Goal: Communication & Community: Answer question/provide support

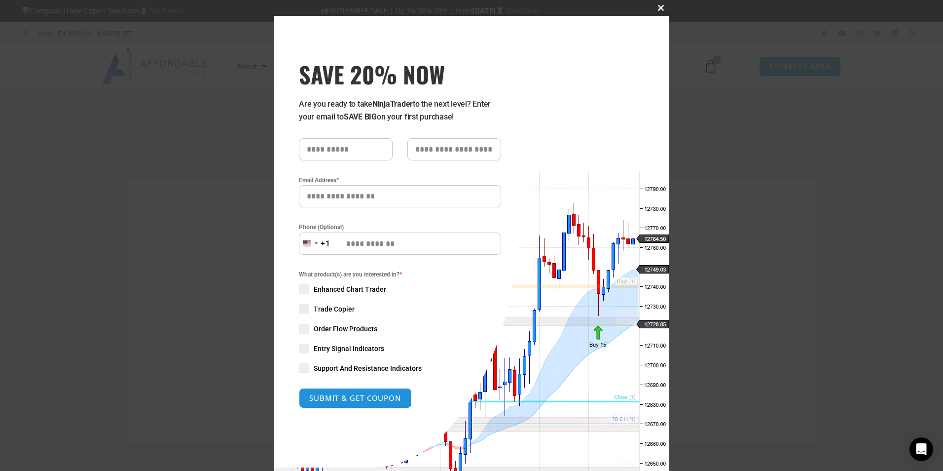
click at [656, 9] on span "SAVE 20% NOW popup" at bounding box center [661, 8] width 16 height 6
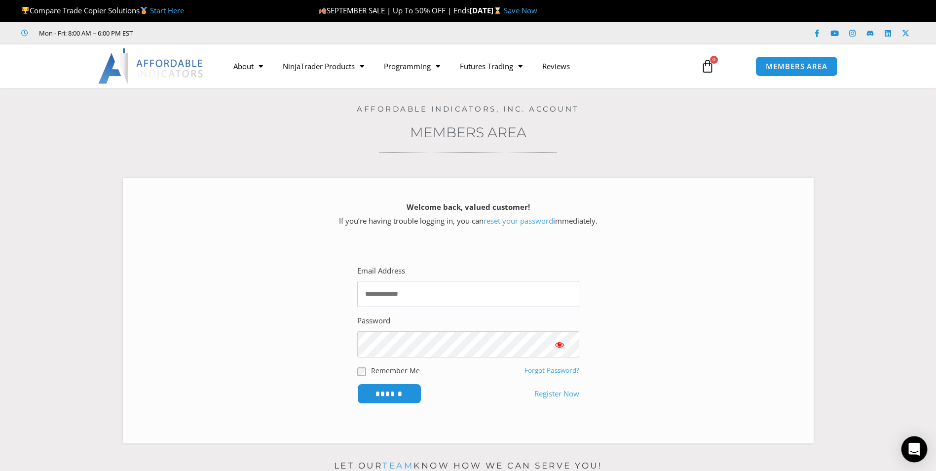
click at [912, 449] on icon "Open Intercom Messenger" at bounding box center [913, 449] width 11 height 13
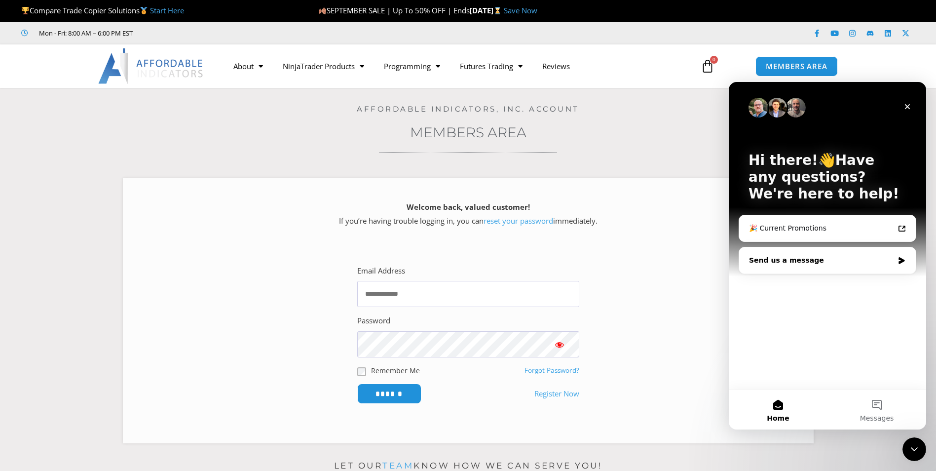
click at [800, 261] on div "Send us a message" at bounding box center [821, 260] width 145 height 10
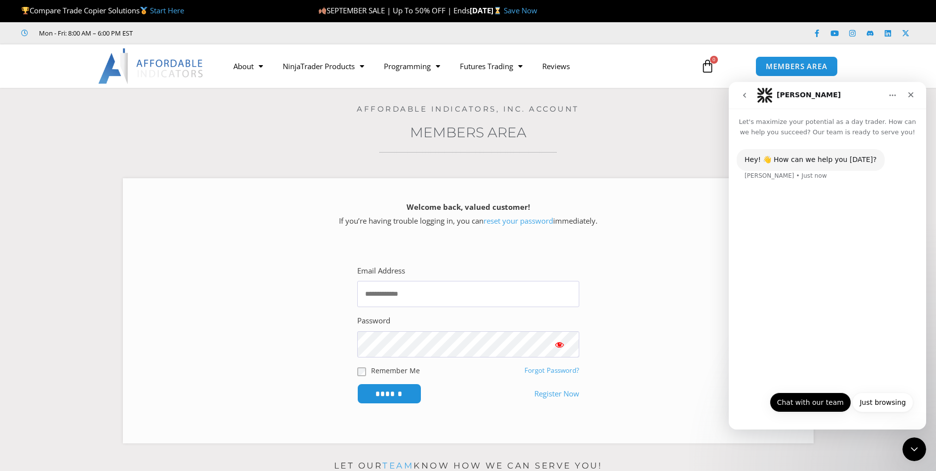
click at [825, 405] on button "Chat with our team" at bounding box center [810, 402] width 81 height 20
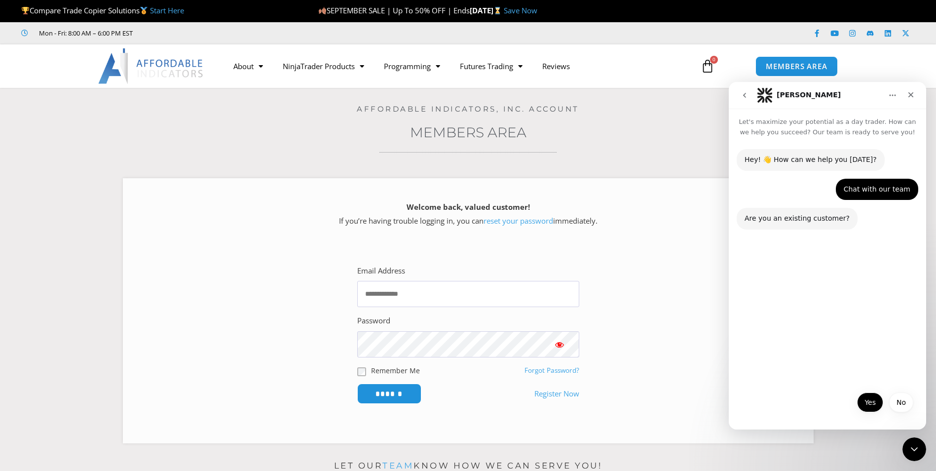
click at [868, 401] on button "Yes" at bounding box center [870, 402] width 26 height 20
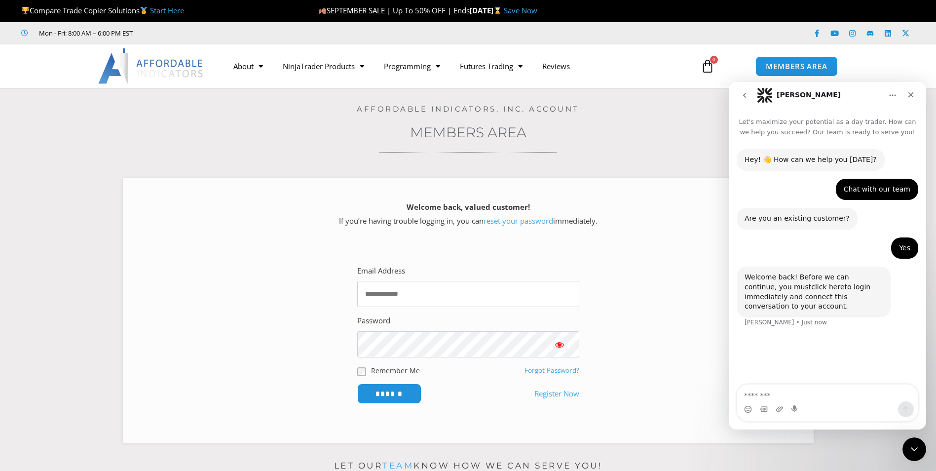
click at [811, 290] on link "click here" at bounding box center [827, 287] width 33 height 8
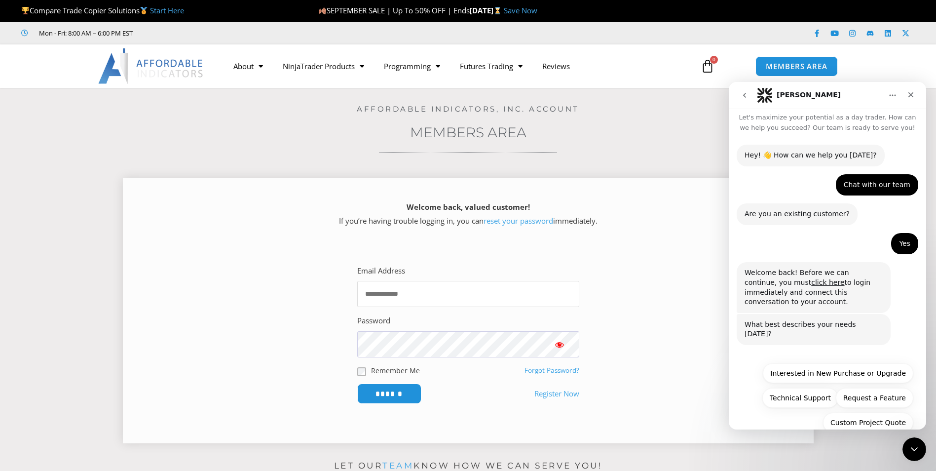
click at [511, 304] on input "Email Address" at bounding box center [468, 294] width 222 height 26
type input "**********"
click at [398, 390] on input "******" at bounding box center [389, 393] width 68 height 21
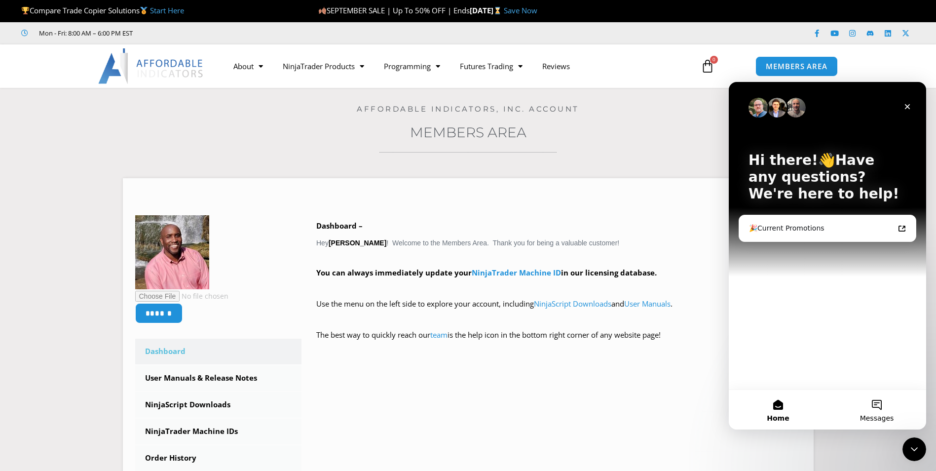
click at [873, 407] on button "Messages" at bounding box center [876, 409] width 99 height 39
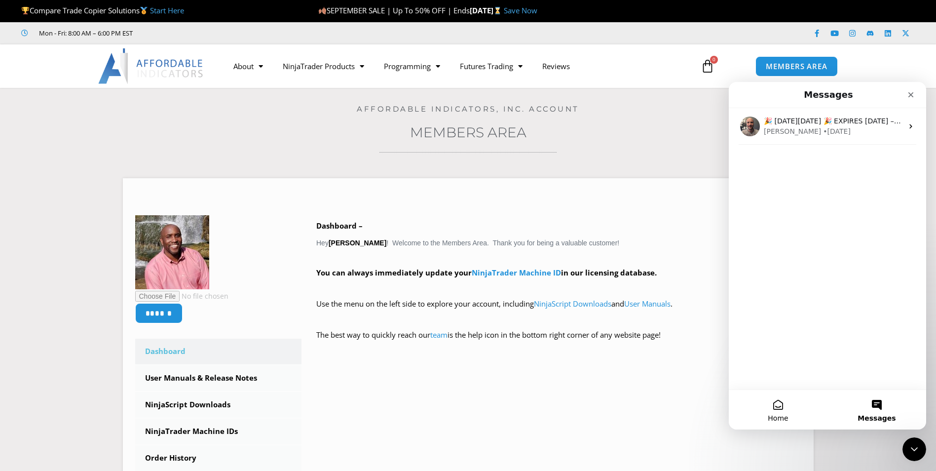
click at [780, 408] on button "Home" at bounding box center [778, 409] width 99 height 39
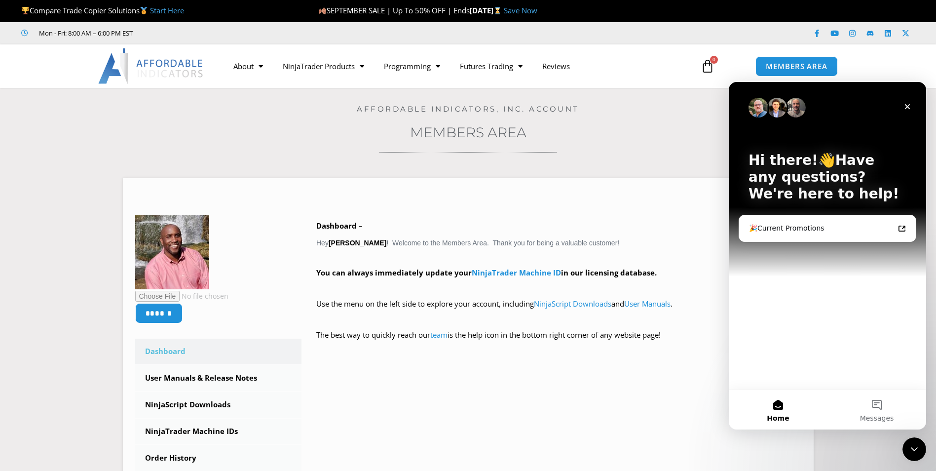
click at [792, 157] on p "Hi there!👋Have any questions? We're here to help!" at bounding box center [827, 177] width 158 height 50
click at [906, 440] on div "Close Intercom Messenger" at bounding box center [913, 448] width 24 height 24
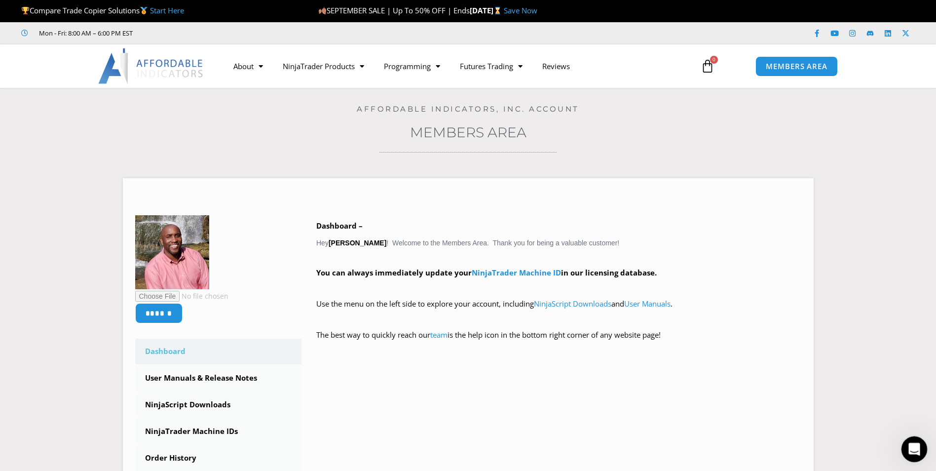
click at [906, 440] on div "Open Intercom Messenger" at bounding box center [912, 447] width 33 height 33
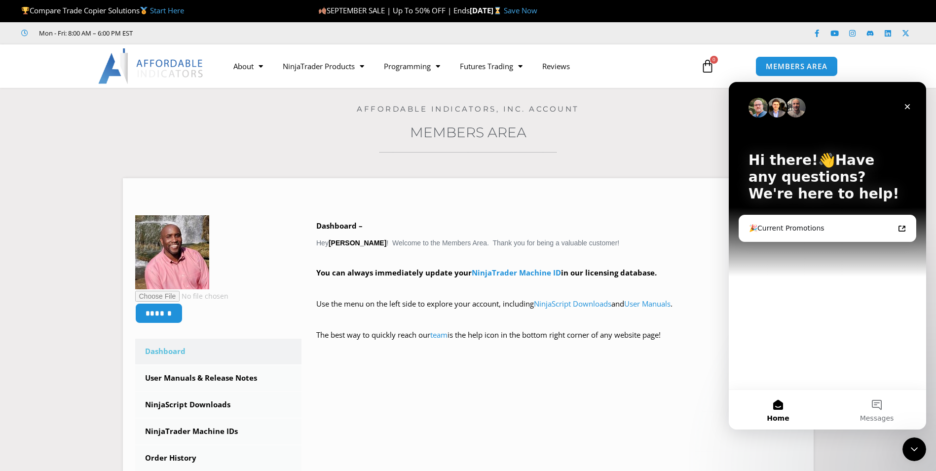
click at [782, 404] on button "Home" at bounding box center [778, 409] width 99 height 39
click at [844, 225] on div "🎉Current Promotions" at bounding box center [821, 228] width 145 height 10
click at [817, 339] on div "Hi there!👋Have any questions? We're here to help! 🎉Current Promotions" at bounding box center [827, 235] width 197 height 307
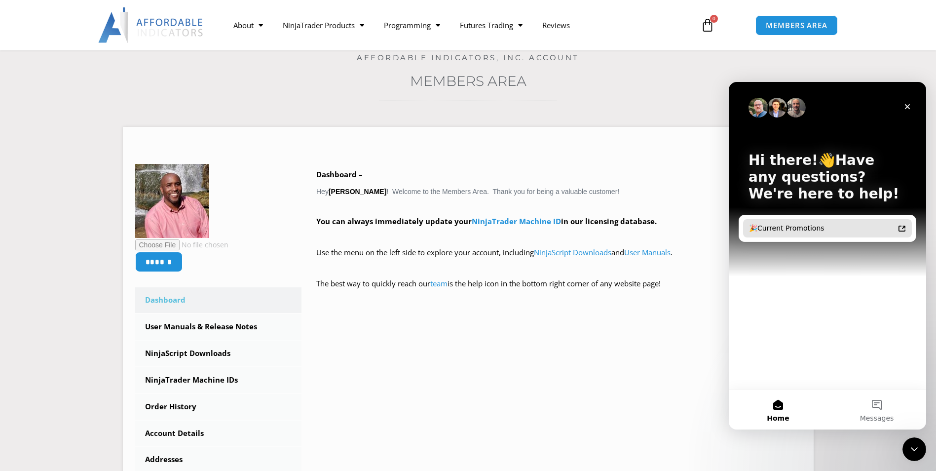
scroll to position [247, 0]
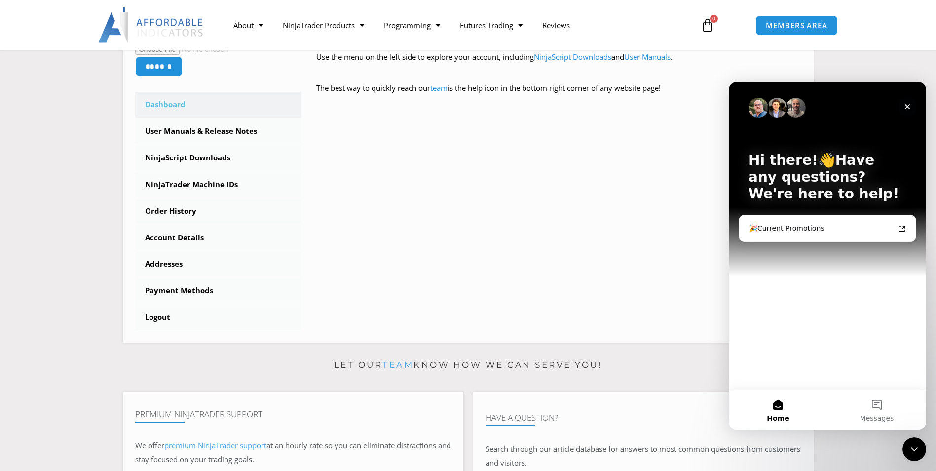
click at [904, 105] on icon "Close" at bounding box center [907, 107] width 8 height 8
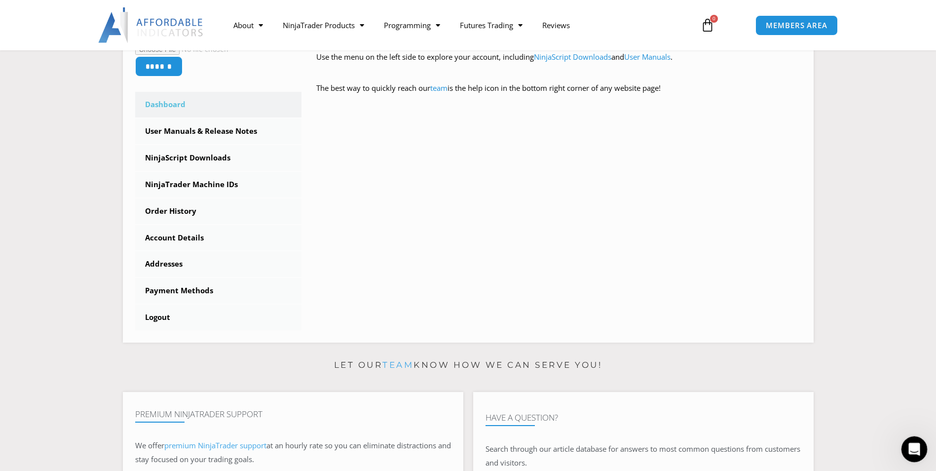
click at [912, 438] on div "Open Intercom Messenger" at bounding box center [912, 447] width 33 height 33
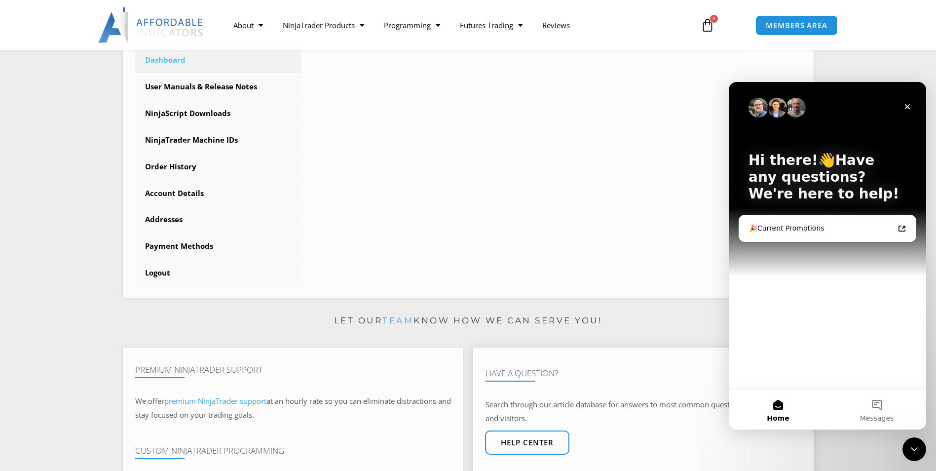
scroll to position [395, 0]
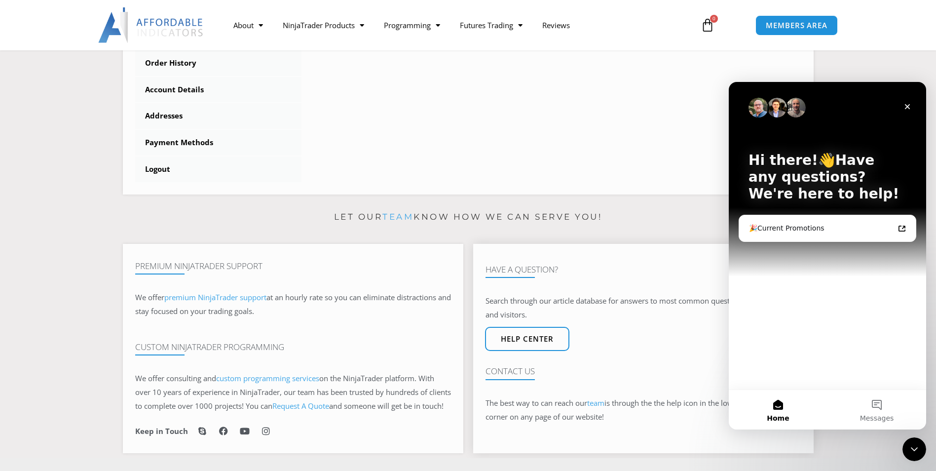
drag, startPoint x: 577, startPoint y: 419, endPoint x: 576, endPoint y: 406, distance: 12.8
click at [578, 417] on p "The best way to can reach our team is through the the help icon in the lower ri…" at bounding box center [643, 410] width 316 height 28
click at [542, 343] on span "Help center" at bounding box center [527, 339] width 58 height 8
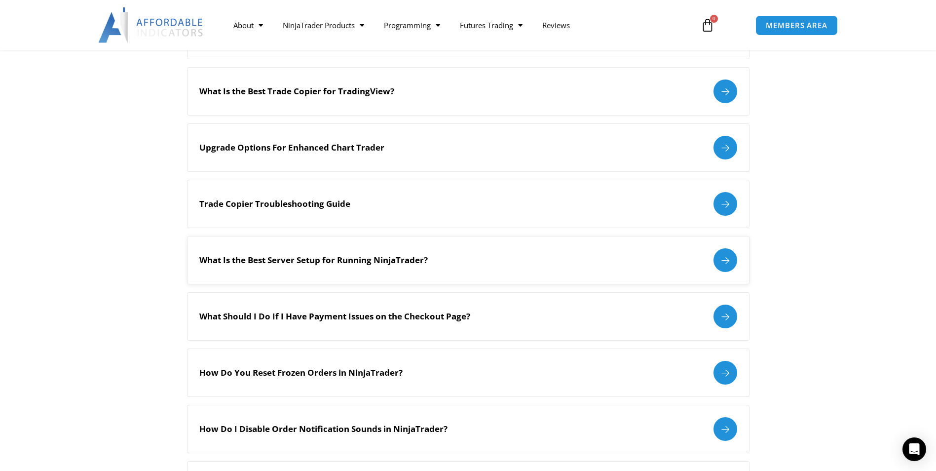
scroll to position [592, 0]
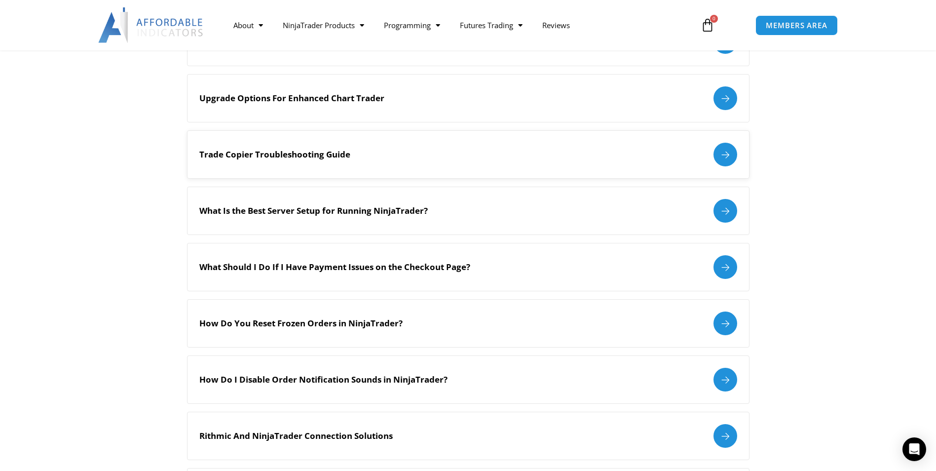
click at [307, 149] on h2 "Trade Copier Troubleshooting Guide" at bounding box center [274, 154] width 151 height 11
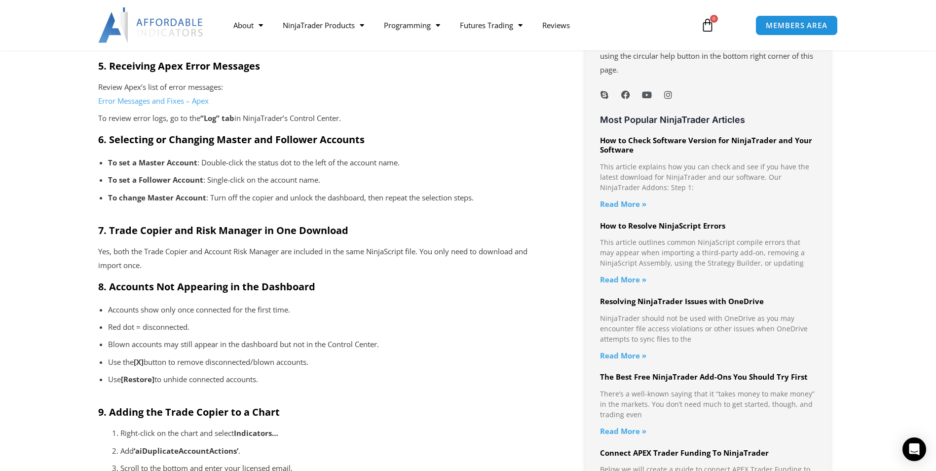
scroll to position [740, 0]
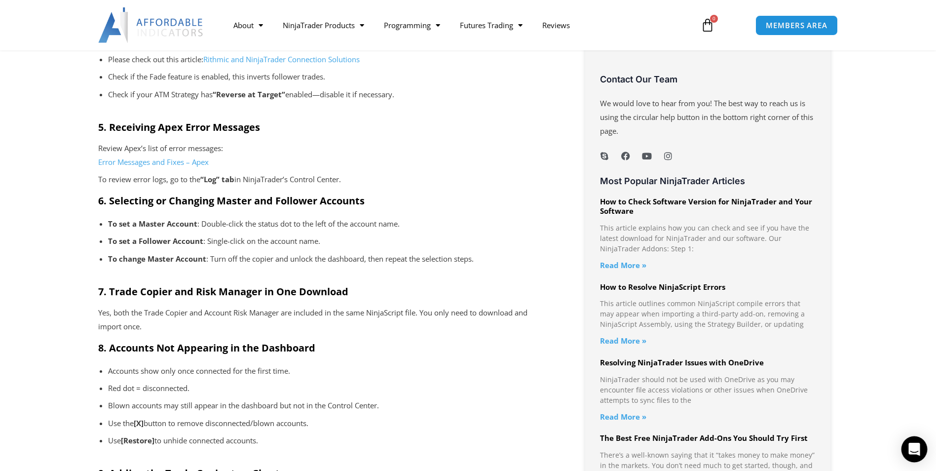
click at [912, 447] on icon "Open Intercom Messenger" at bounding box center [913, 449] width 11 height 13
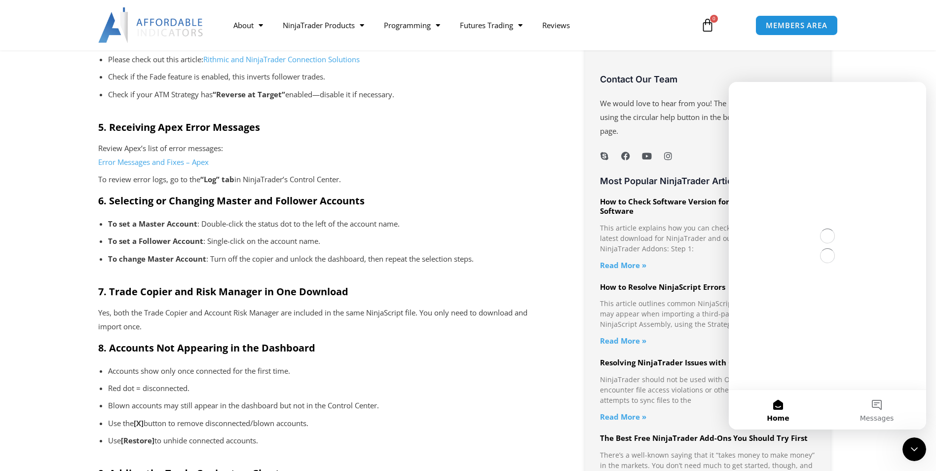
scroll to position [0, 0]
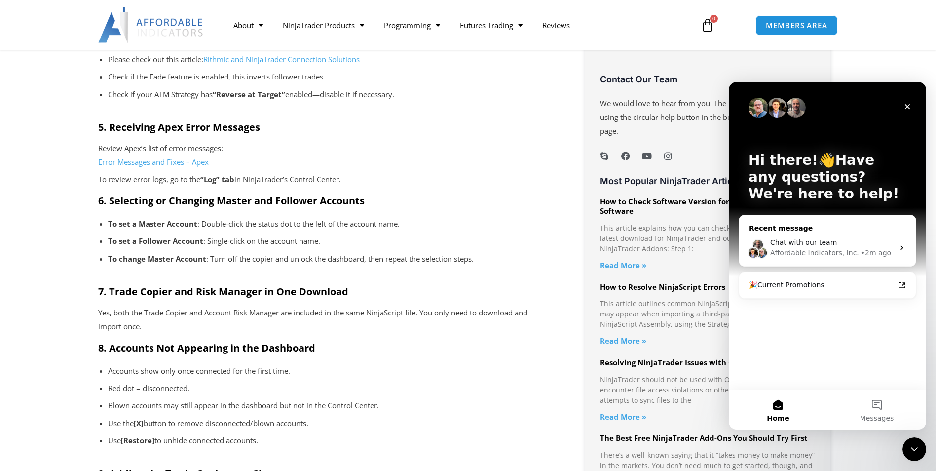
click at [816, 235] on div "Chat with our team Affordable Indicators, Inc. • 2m ago" at bounding box center [827, 247] width 177 height 37
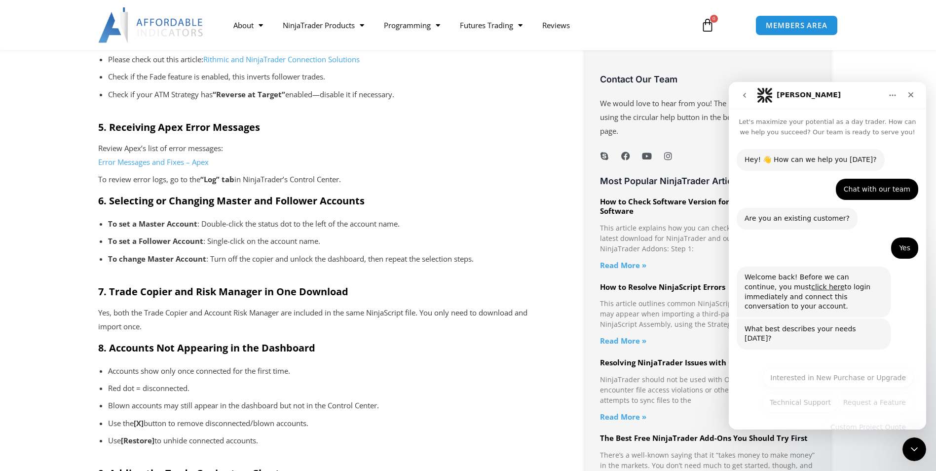
scroll to position [4, 0]
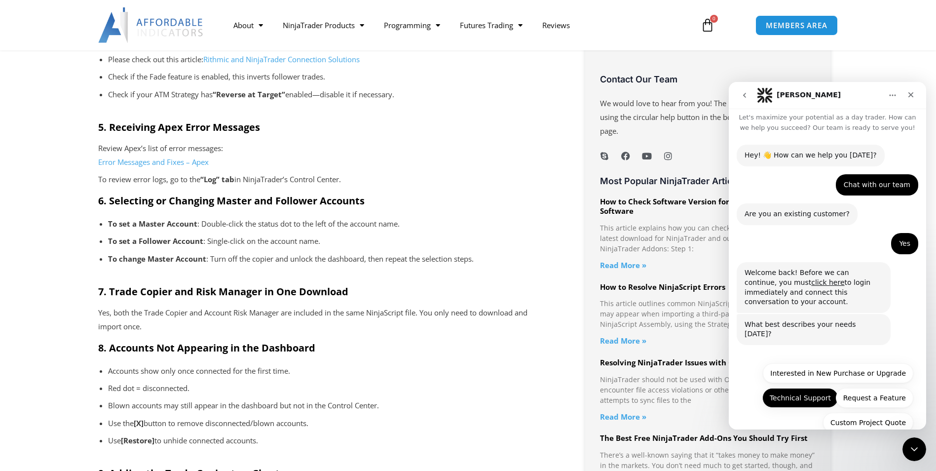
click at [798, 388] on button "Technical Support" at bounding box center [800, 398] width 76 height 20
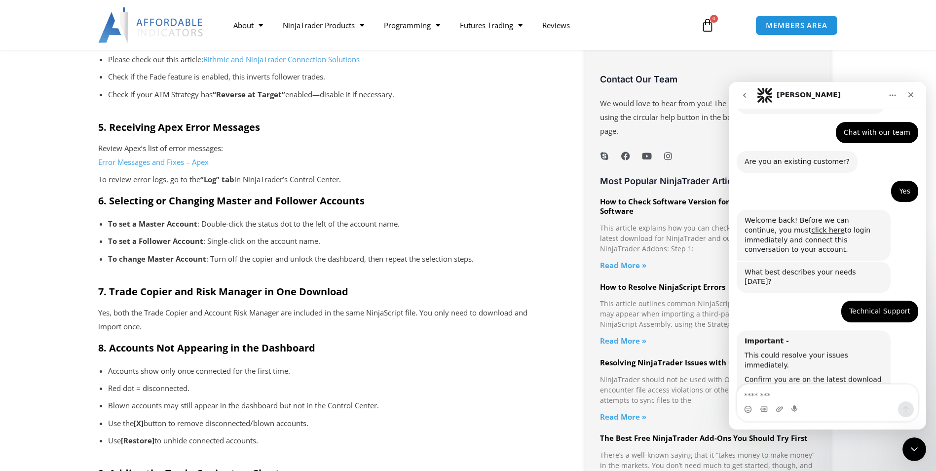
scroll to position [78, 0]
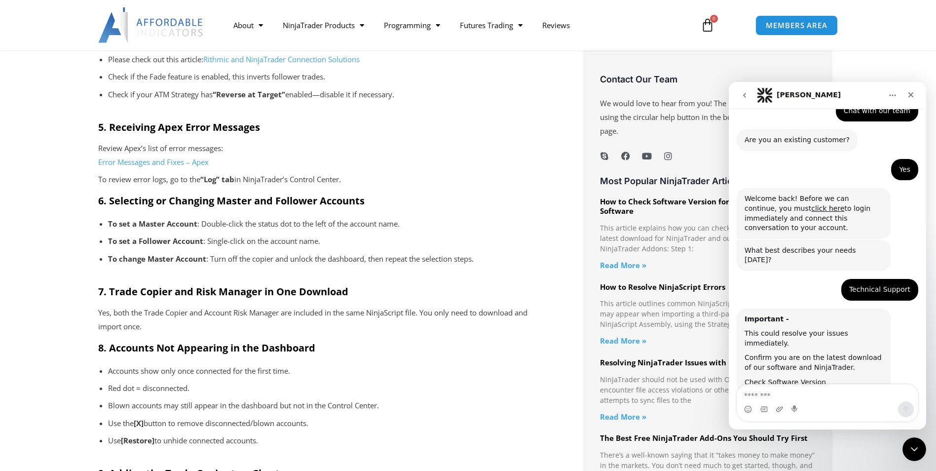
click at [805, 378] on link "Check Software Version" at bounding box center [784, 382] width 81 height 8
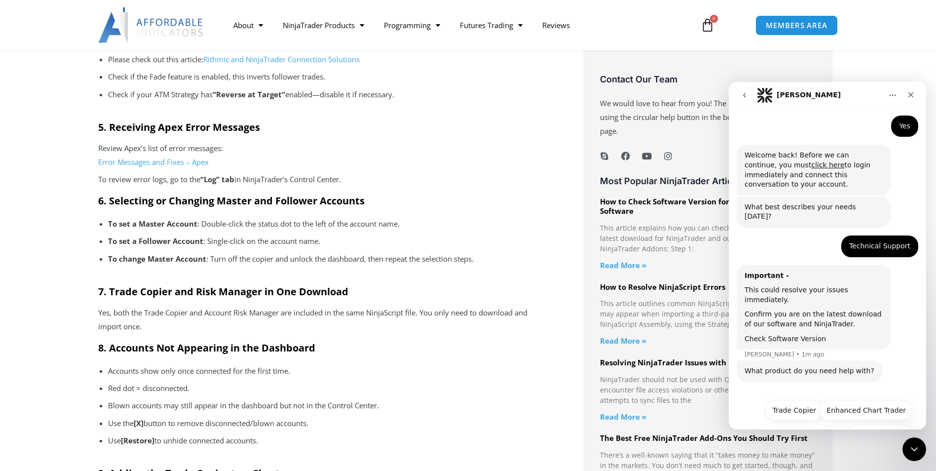
scroll to position [124, 0]
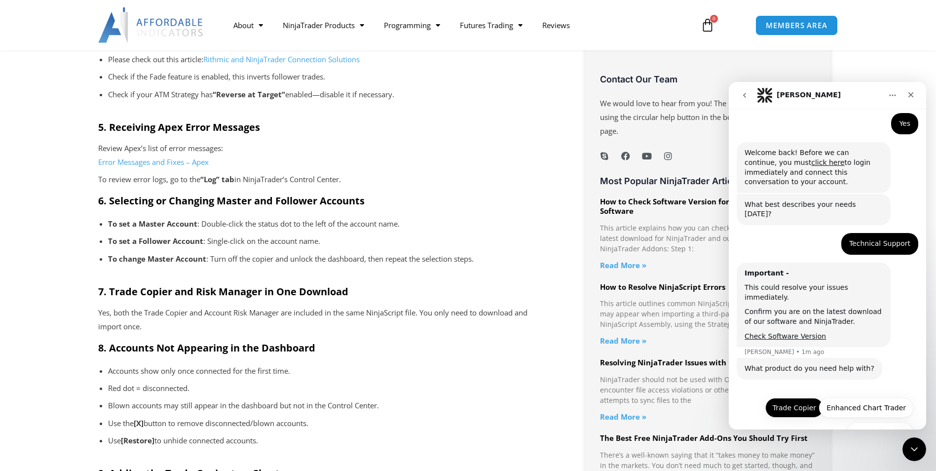
click at [809, 398] on button "Trade Copier" at bounding box center [794, 408] width 58 height 20
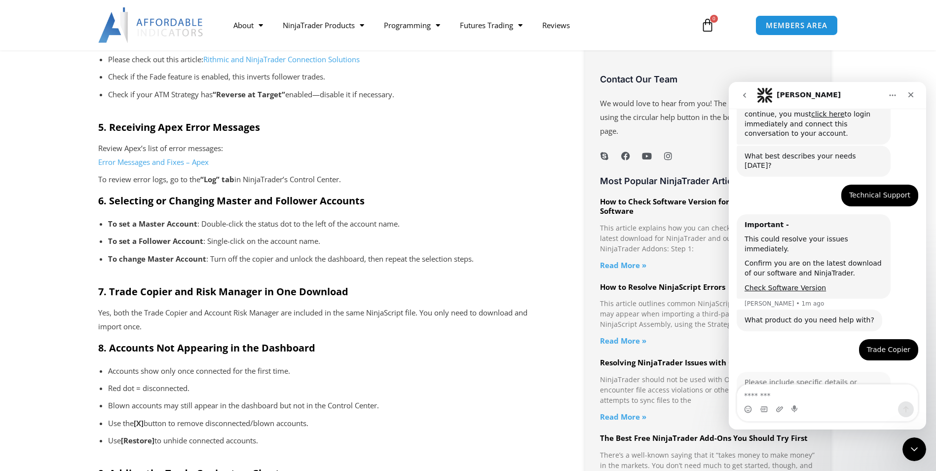
scroll to position [208, 0]
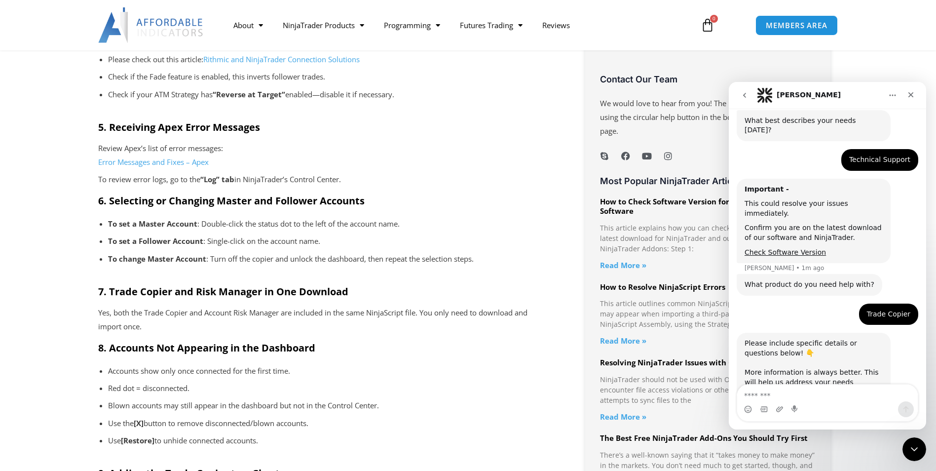
click at [787, 396] on textarea "Message…" at bounding box center [827, 392] width 181 height 17
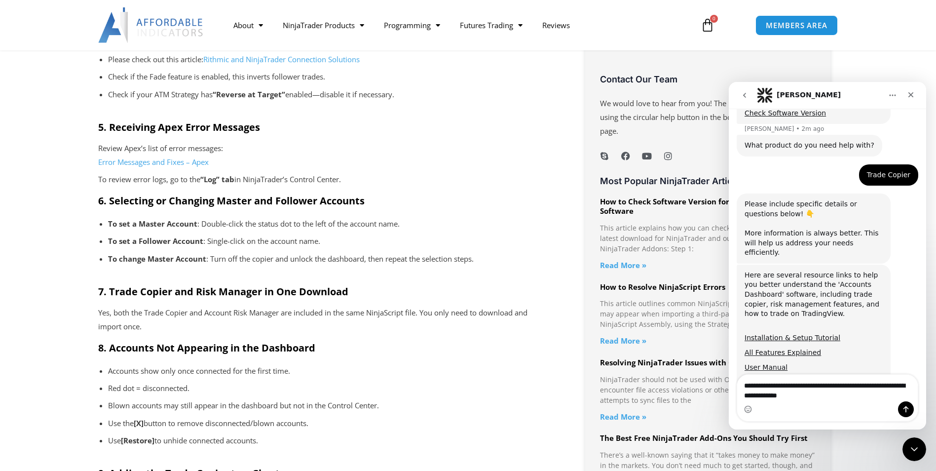
scroll to position [370, 0]
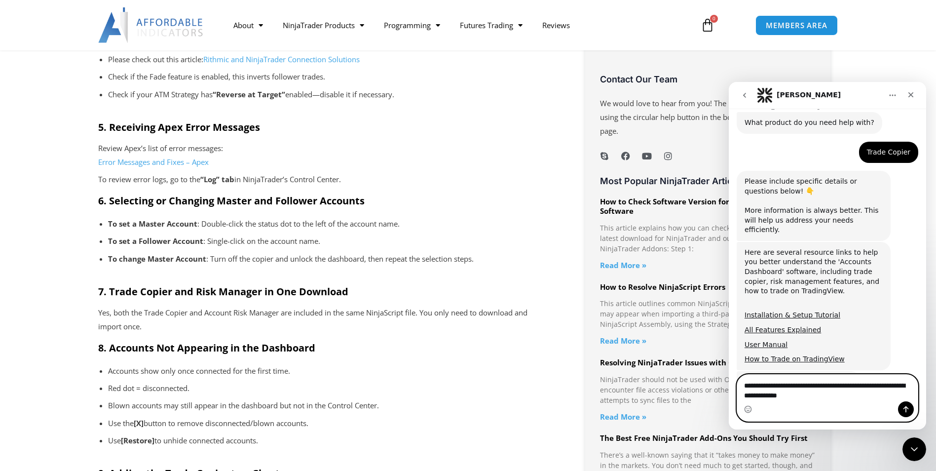
click at [826, 397] on textarea "**********" at bounding box center [827, 387] width 181 height 27
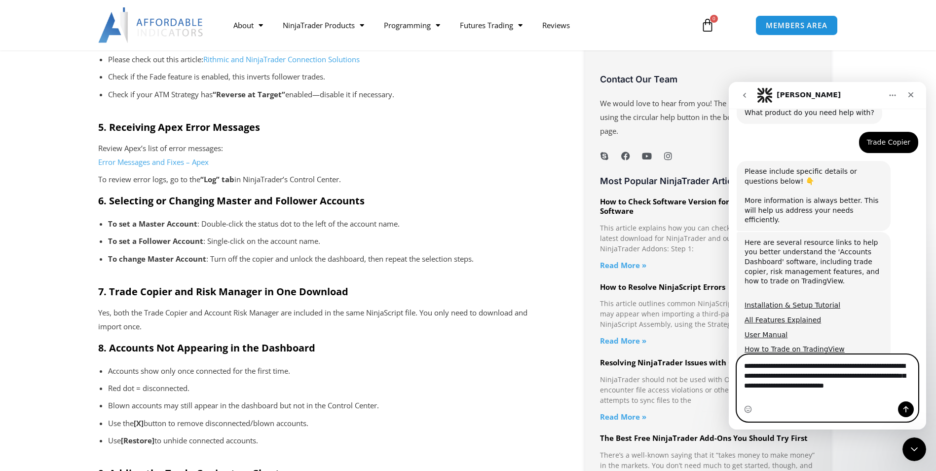
scroll to position [390, 0]
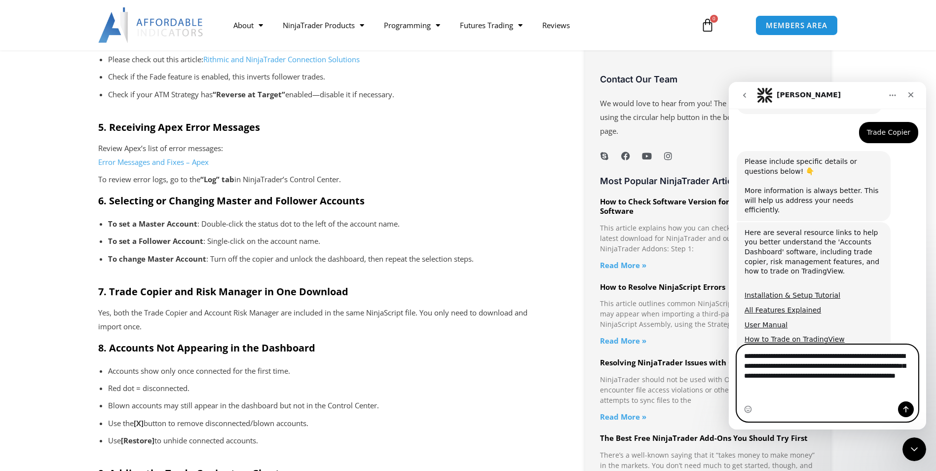
type textarea "**********"
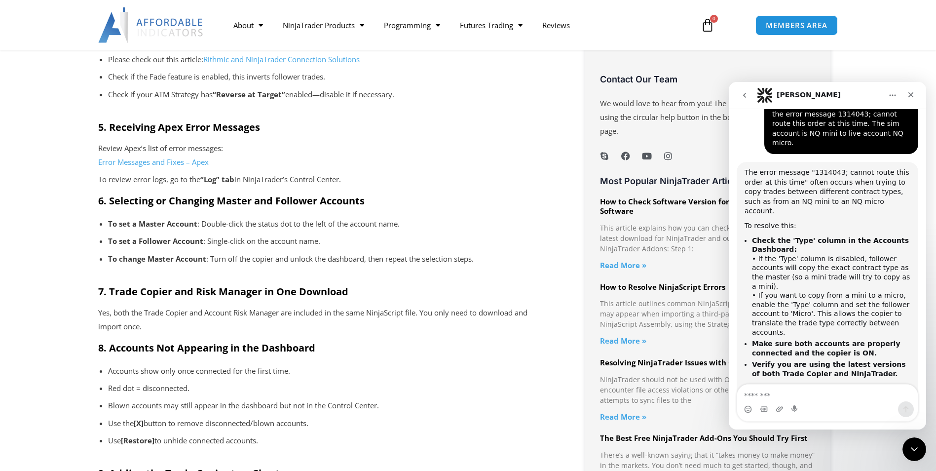
scroll to position [705, 0]
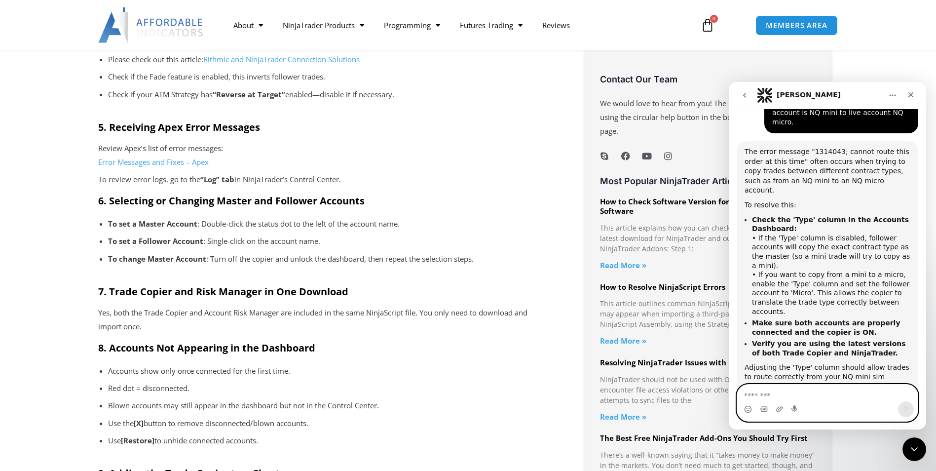
click at [789, 398] on textarea "Message…" at bounding box center [827, 392] width 181 height 17
type textarea "**"
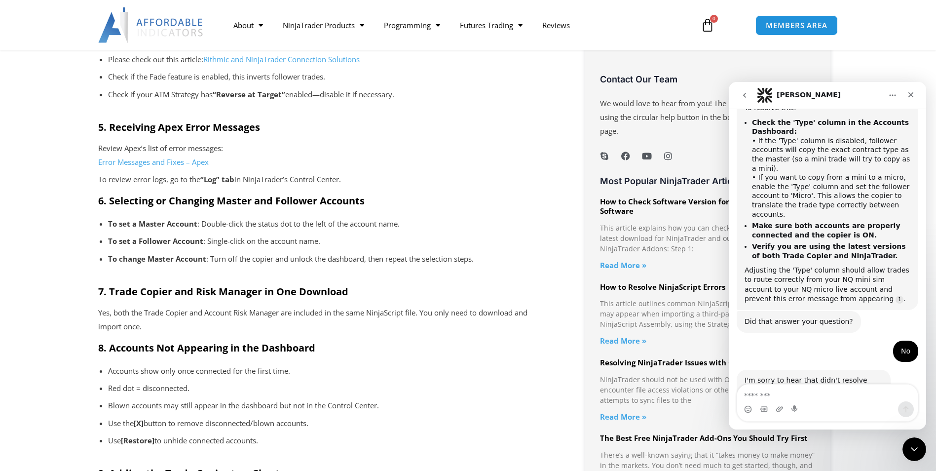
scroll to position [803, 0]
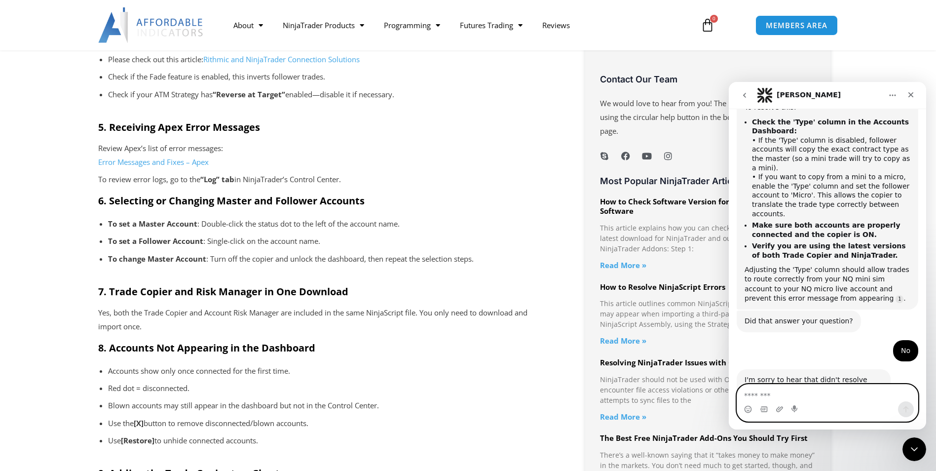
click at [810, 394] on textarea "Message…" at bounding box center [827, 392] width 181 height 17
click at [779, 408] on icon "Upload attachment" at bounding box center [779, 408] width 7 height 5
click at [765, 393] on textarea "Message…" at bounding box center [827, 392] width 181 height 17
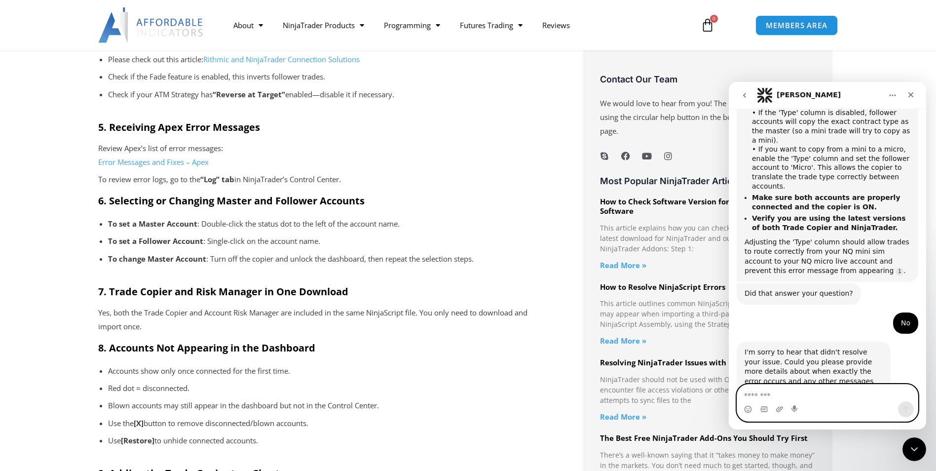
scroll to position [863, 0]
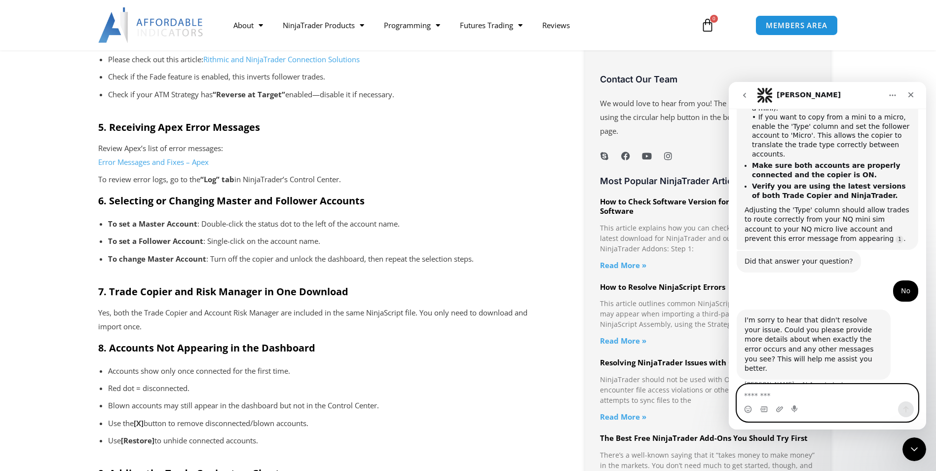
click at [767, 391] on textarea "Message…" at bounding box center [827, 392] width 181 height 17
click at [776, 396] on textarea "Message…" at bounding box center [827, 392] width 181 height 17
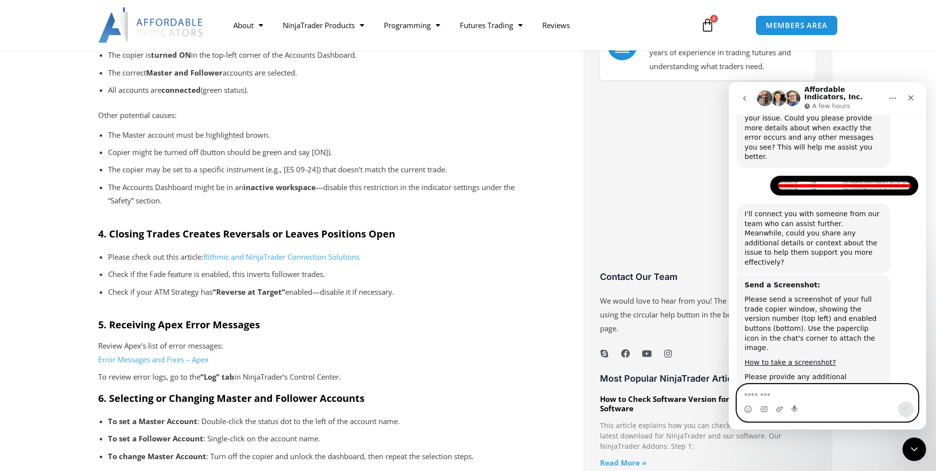
scroll to position [493, 0]
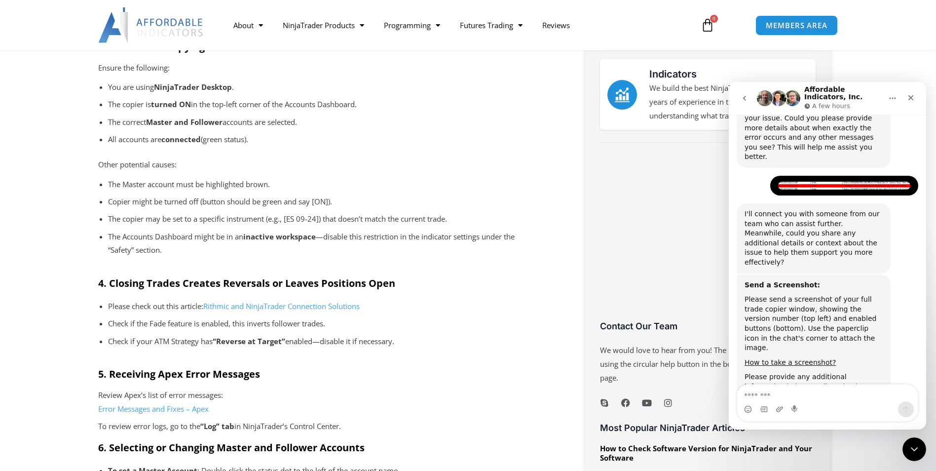
click at [885, 42] on div at bounding box center [468, 25] width 936 height 50
click at [745, 397] on textarea "Message…" at bounding box center [827, 392] width 181 height 17
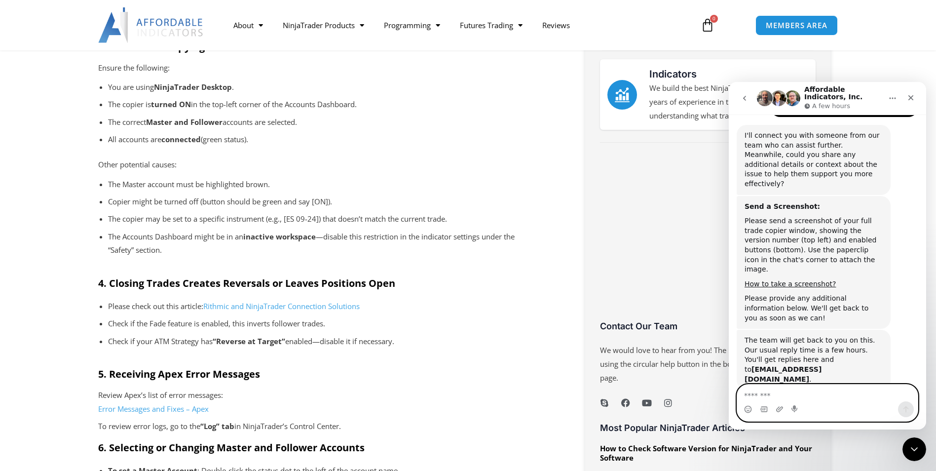
scroll to position [1174, 0]
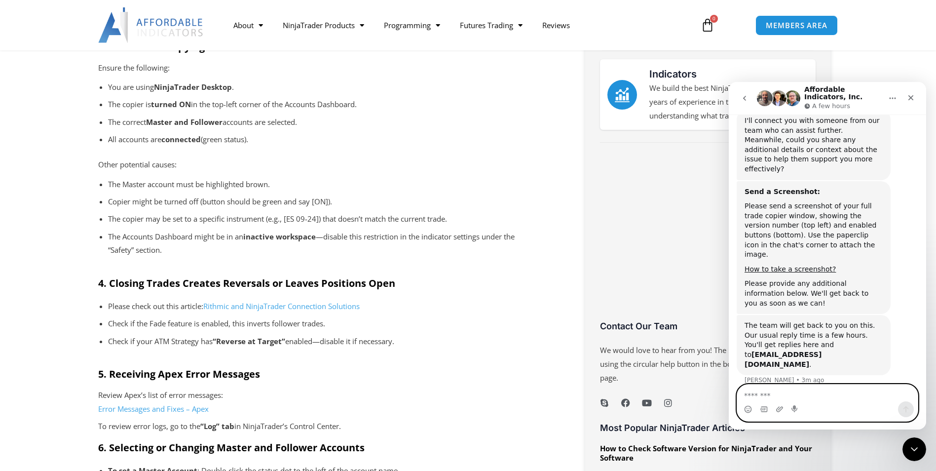
click at [894, 315] on div "The team will get back to you on this. Our usual reply time is a few hours. You…" at bounding box center [828, 354] width 182 height 78
click at [415, 195] on p "Copier might be turned off (button should be green and say [ON])." at bounding box center [324, 202] width 433 height 14
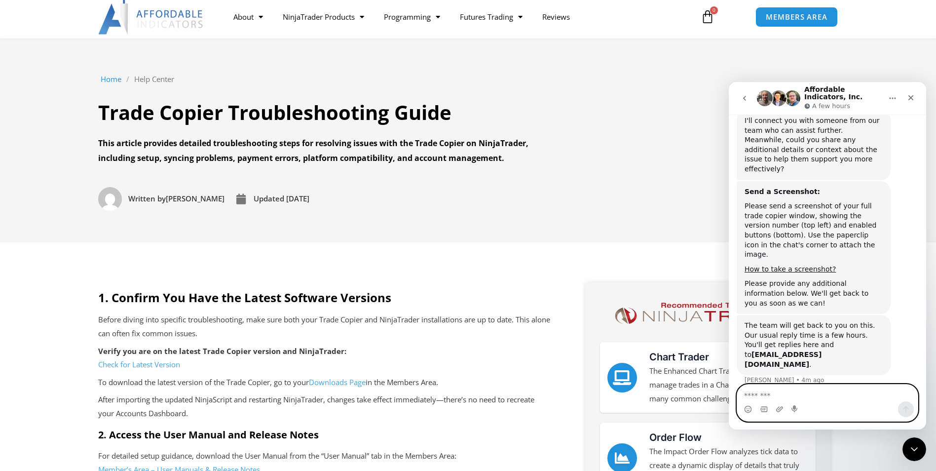
scroll to position [0, 0]
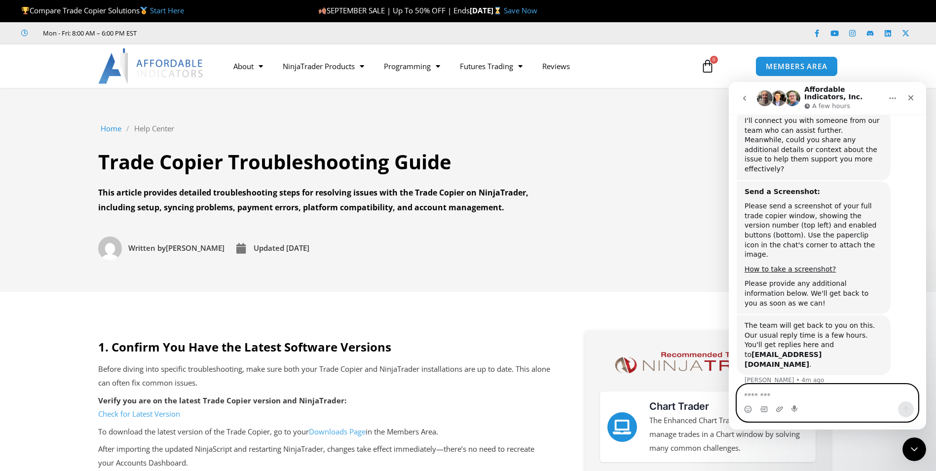
click at [753, 394] on textarea "Message…" at bounding box center [827, 392] width 181 height 17
drag, startPoint x: 537, startPoint y: 222, endPoint x: 669, endPoint y: 181, distance: 138.6
click at [540, 222] on div "Home / Help Center / Trade Copier Troubleshooting Guide Trade Copier Troublesho…" at bounding box center [325, 189] width 454 height 141
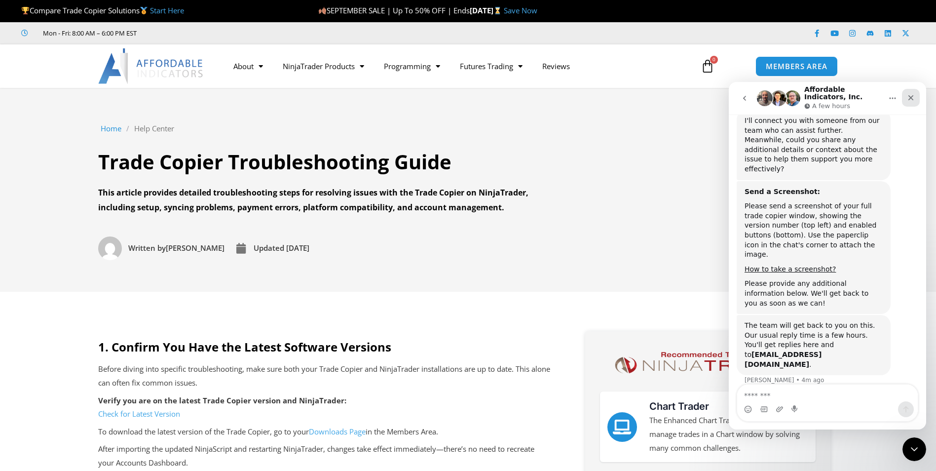
click at [909, 97] on icon "Close" at bounding box center [911, 98] width 8 height 8
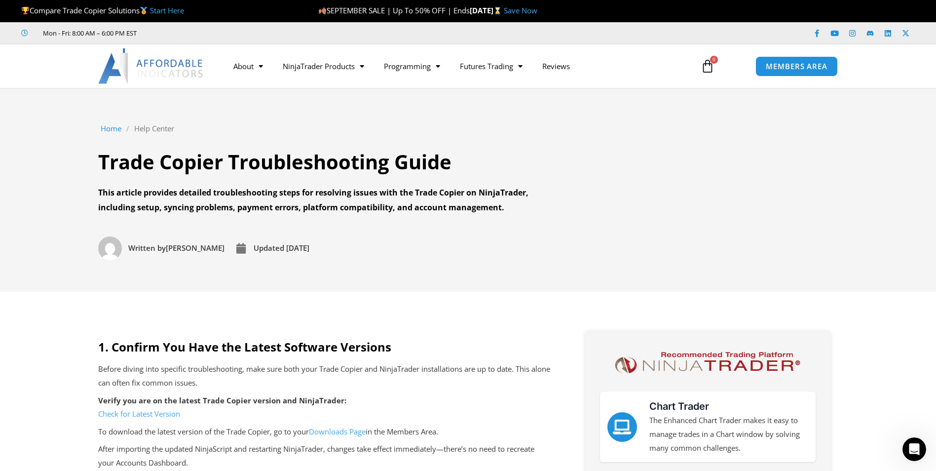
click at [149, 130] on link "Help Center" at bounding box center [154, 129] width 40 height 14
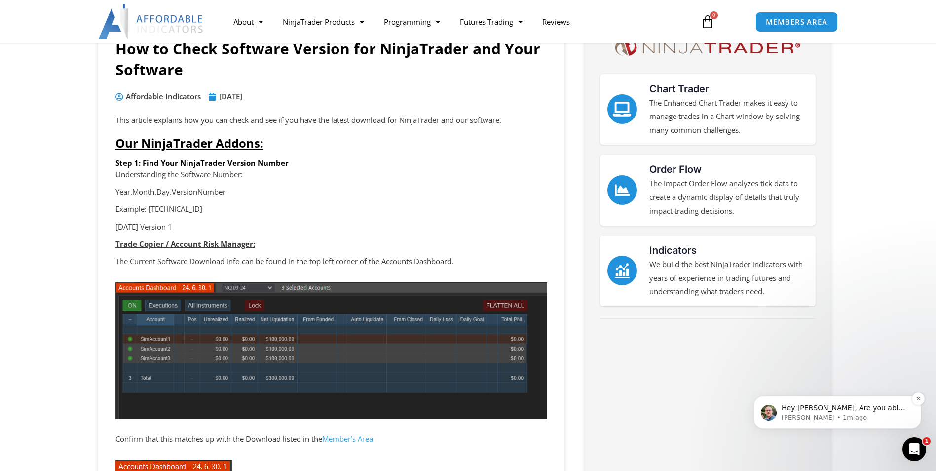
click at [860, 407] on p "Hey [PERSON_NAME], Are you able to submit orders to the account without the cop…" at bounding box center [844, 408] width 127 height 10
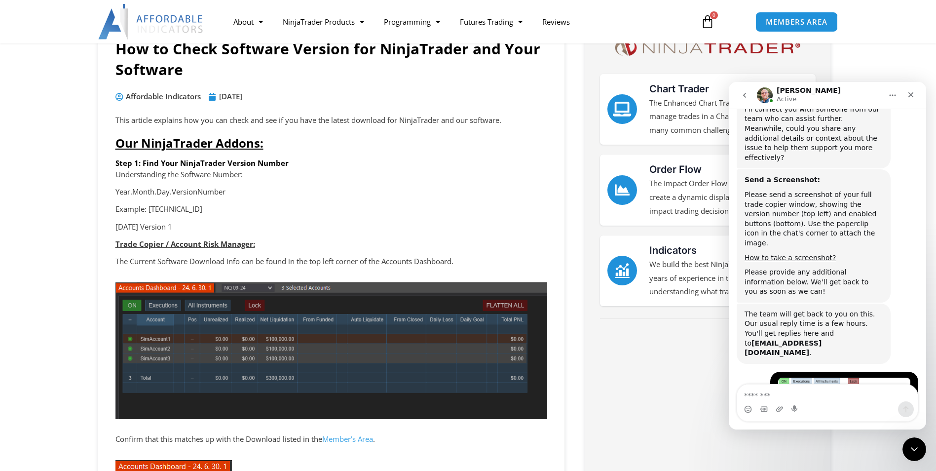
scroll to position [1236, 0]
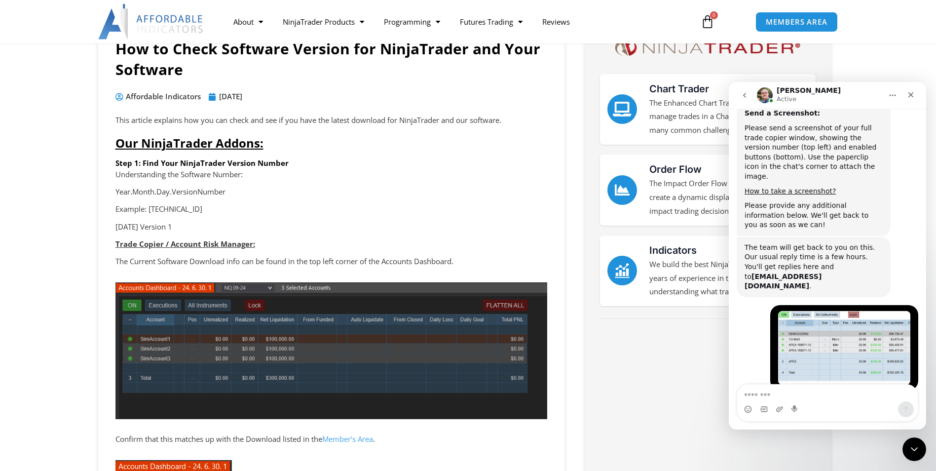
click at [835, 399] on textarea "Message…" at bounding box center [827, 392] width 181 height 17
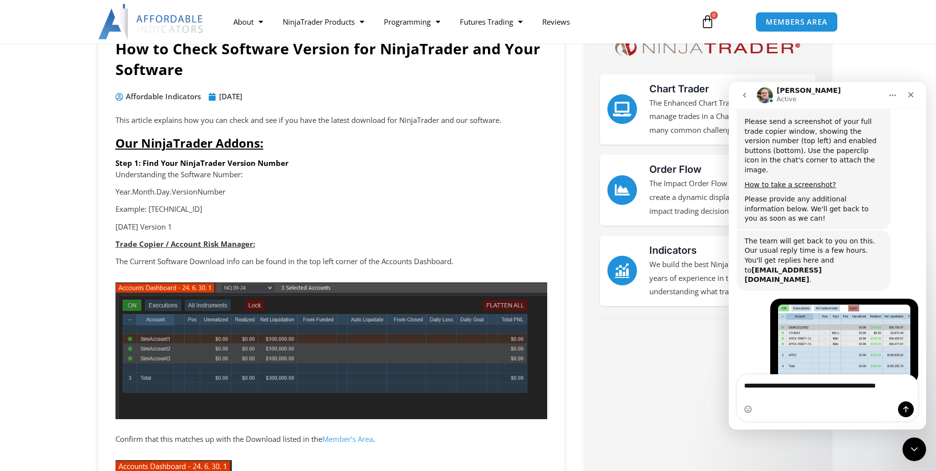
scroll to position [1242, 0]
click at [851, 391] on textarea "**********" at bounding box center [827, 382] width 181 height 17
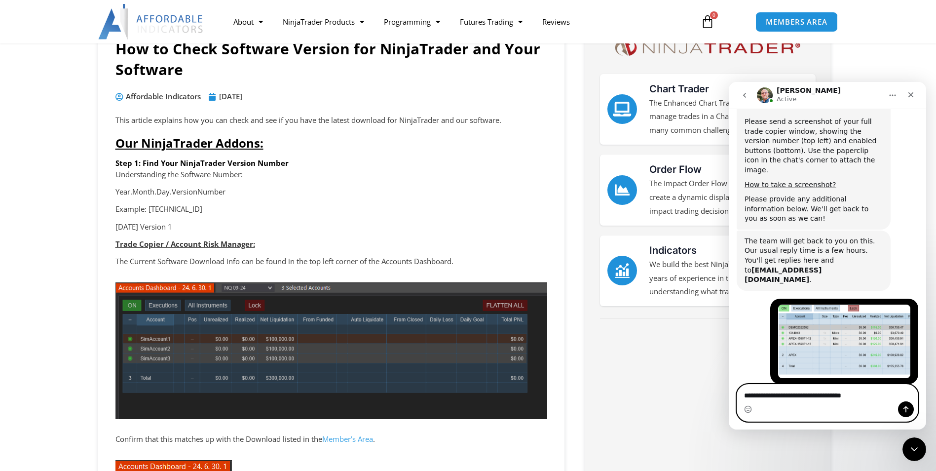
type textarea "**********"
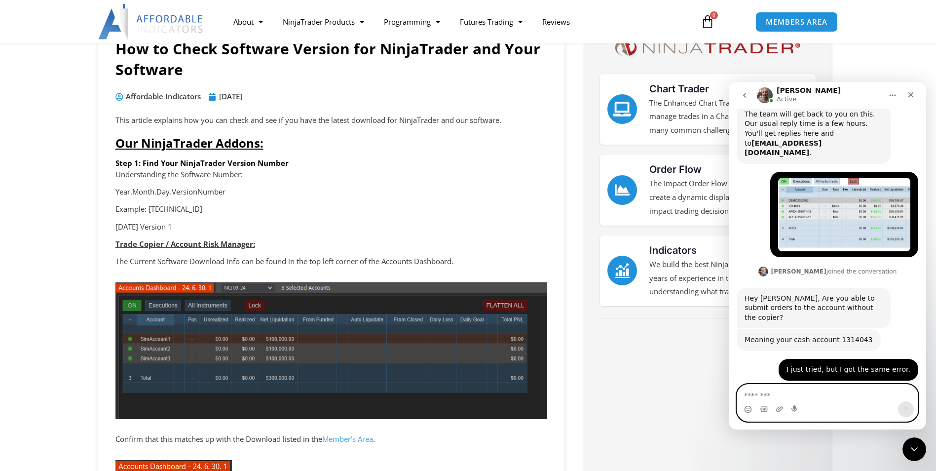
scroll to position [1402, 0]
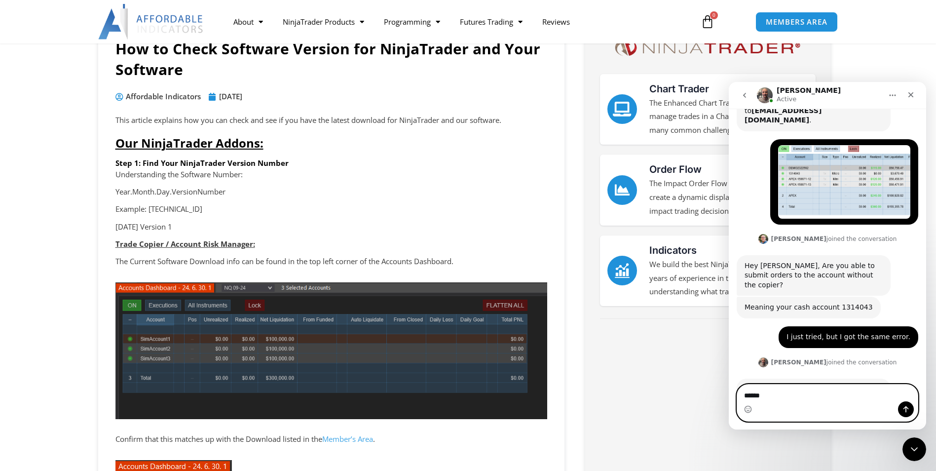
type textarea "******"
click at [909, 411] on icon "Send a message…" at bounding box center [906, 409] width 8 height 8
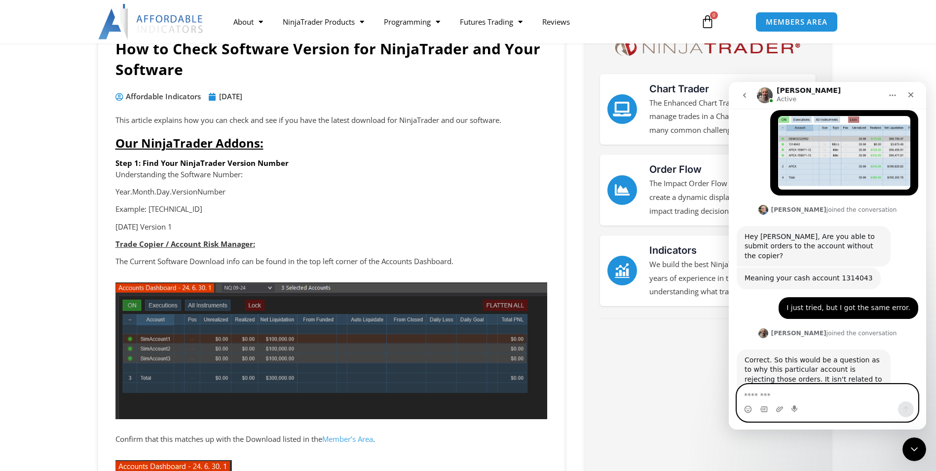
scroll to position [1431, 0]
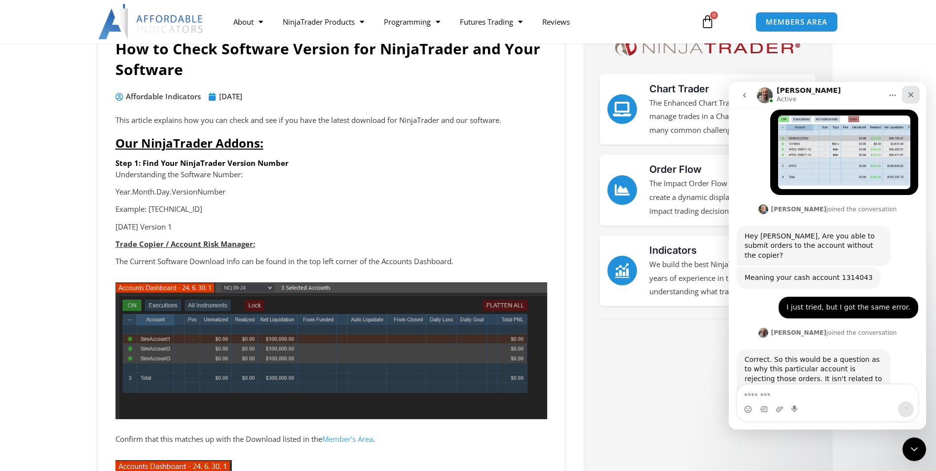
click at [908, 96] on icon "Close" at bounding box center [911, 95] width 8 height 8
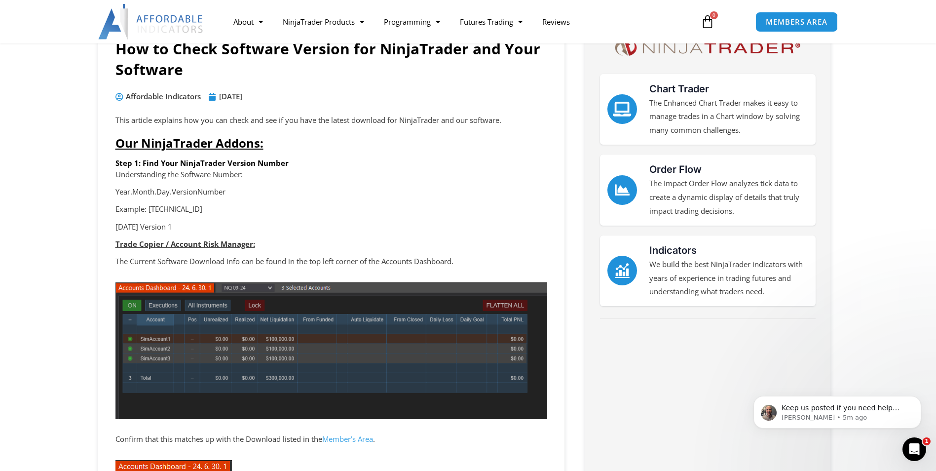
scroll to position [1470, 0]
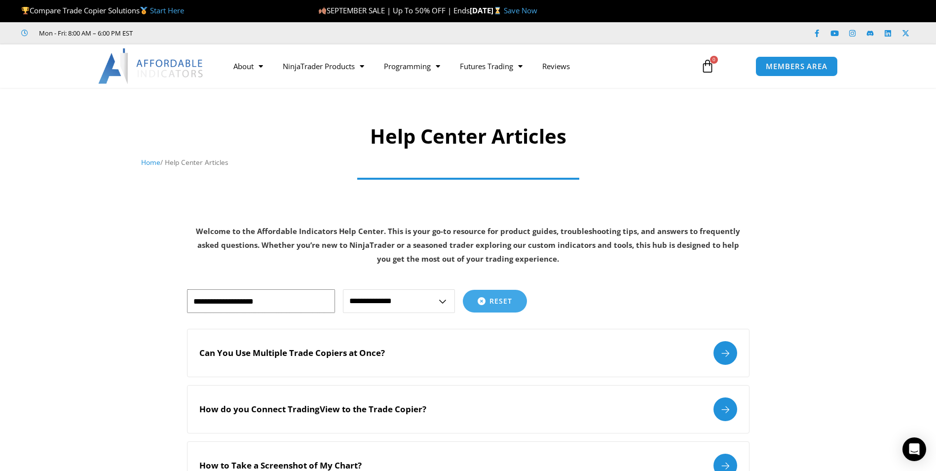
click at [247, 298] on input "text" at bounding box center [261, 301] width 148 height 24
type input "*"
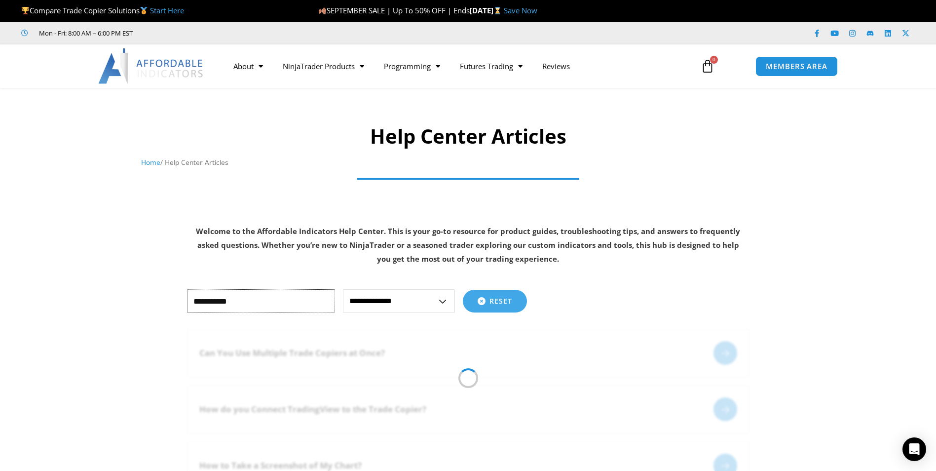
type input "**********"
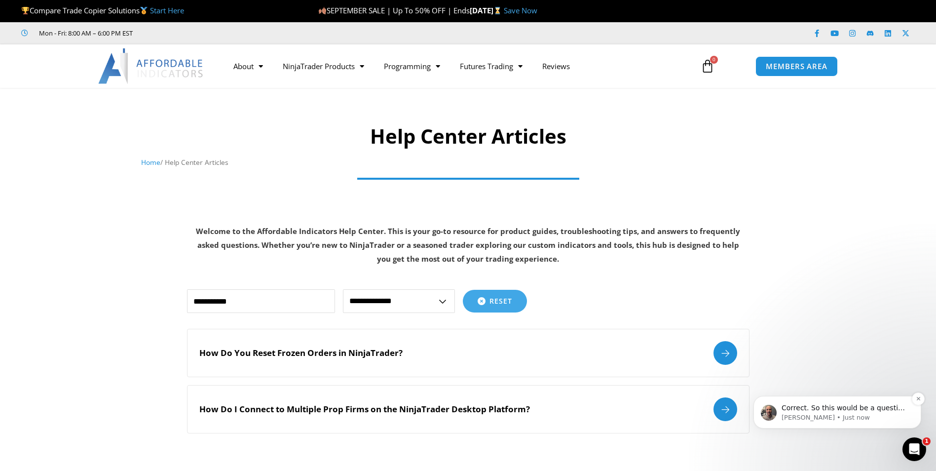
click at [813, 406] on p "Correct. So this would be a question as to why this particular account is rejec…" at bounding box center [844, 408] width 127 height 10
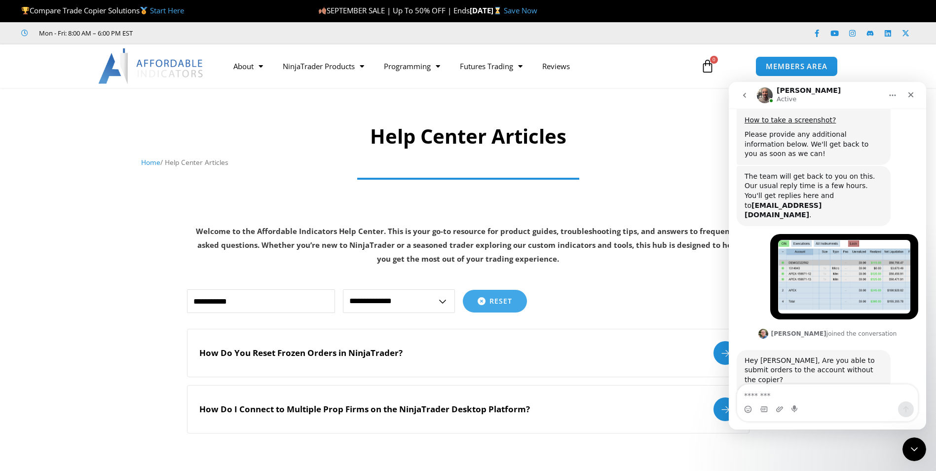
scroll to position [1343, 0]
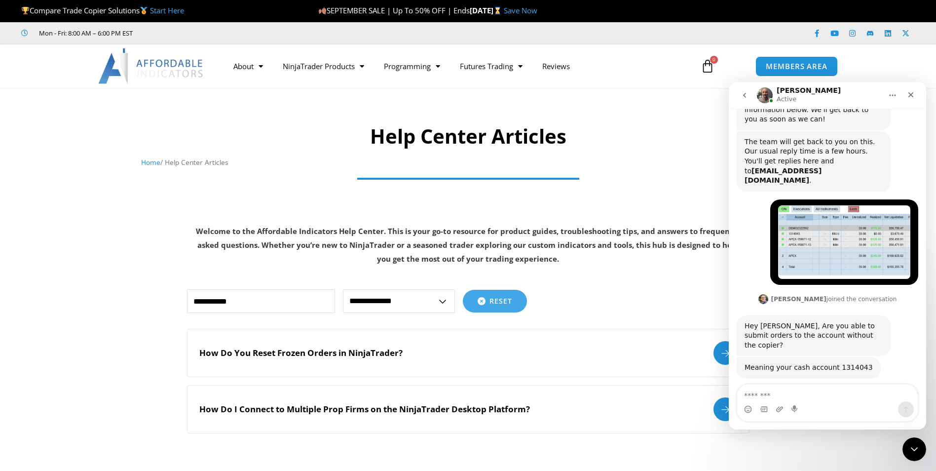
click at [831, 390] on textarea "Message…" at bounding box center [827, 392] width 181 height 17
type textarea "**********"
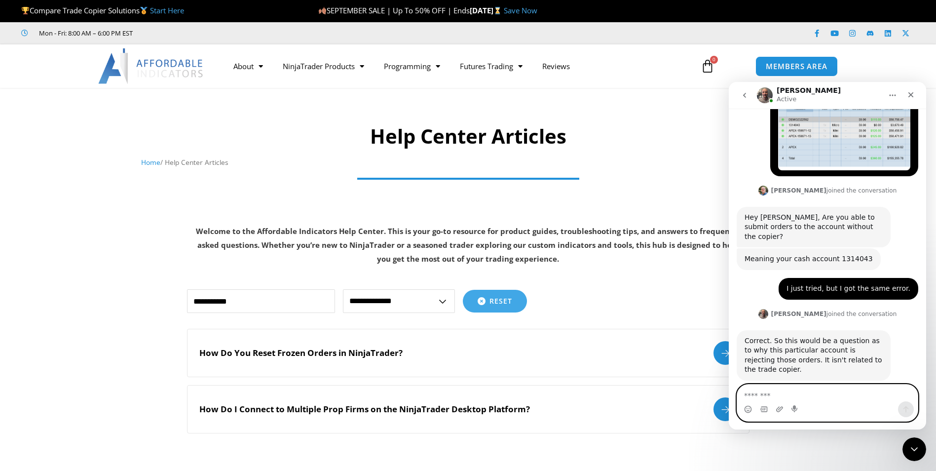
scroll to position [1470, 0]
